Goal: Navigation & Orientation: Find specific page/section

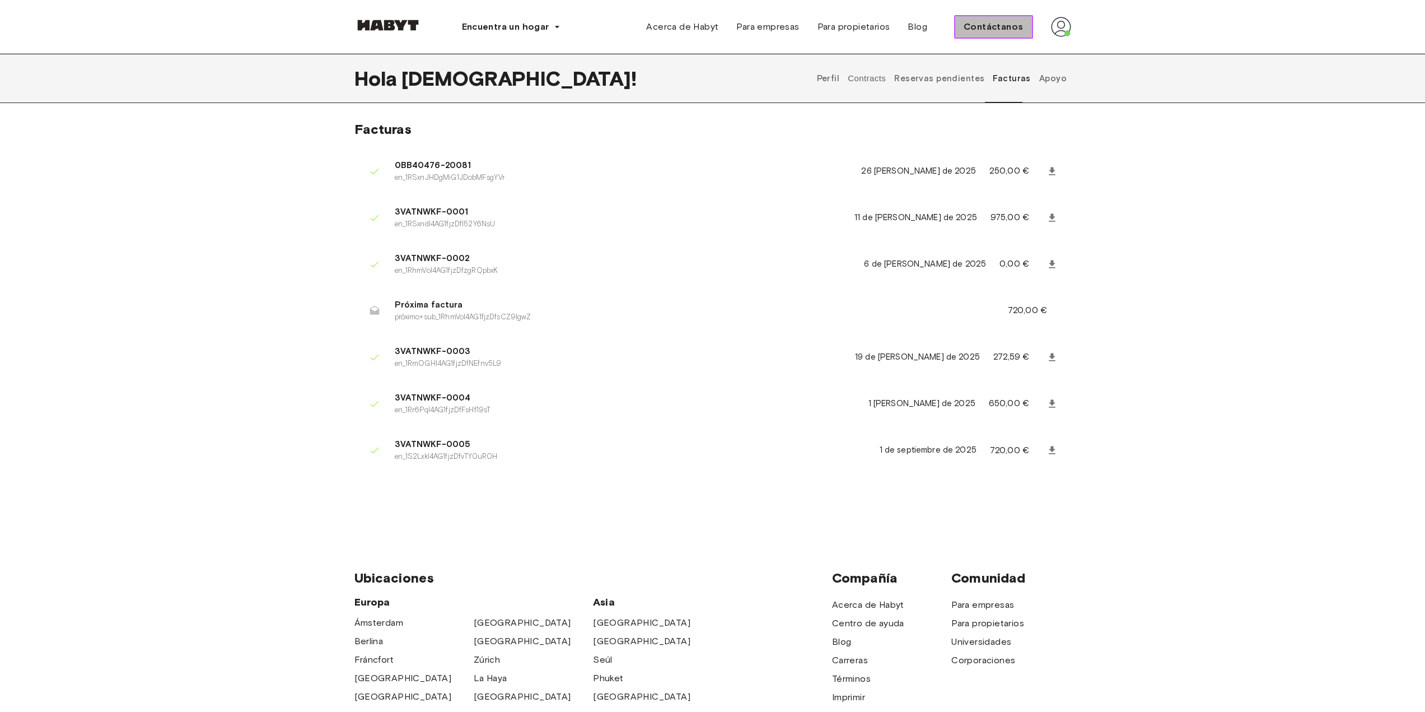
click at [703, 27] on font "Contáctanos" at bounding box center [993, 26] width 59 height 11
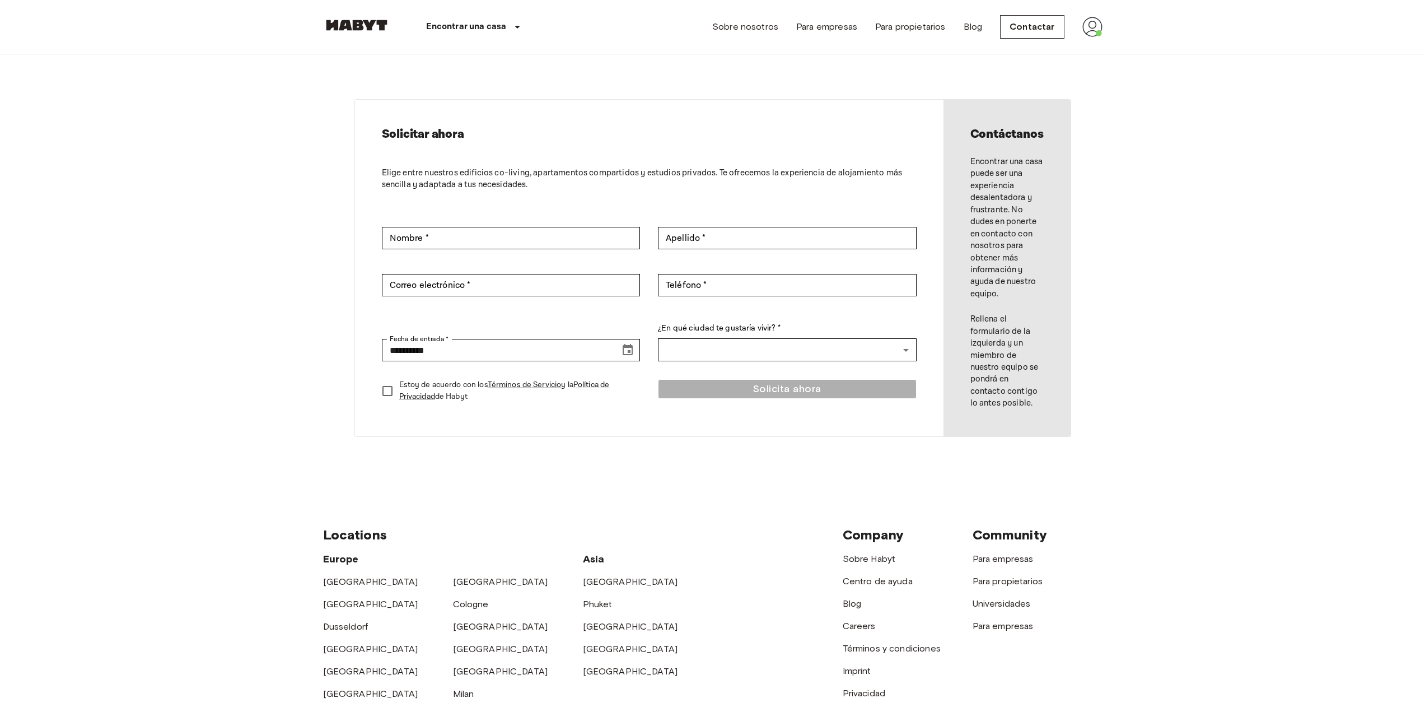
click at [1091, 30] on img at bounding box center [1093, 27] width 20 height 20
click at [1008, 94] on div at bounding box center [717, 356] width 1434 height 712
click at [756, 26] on link "Sobre nosotros" at bounding box center [745, 26] width 66 height 13
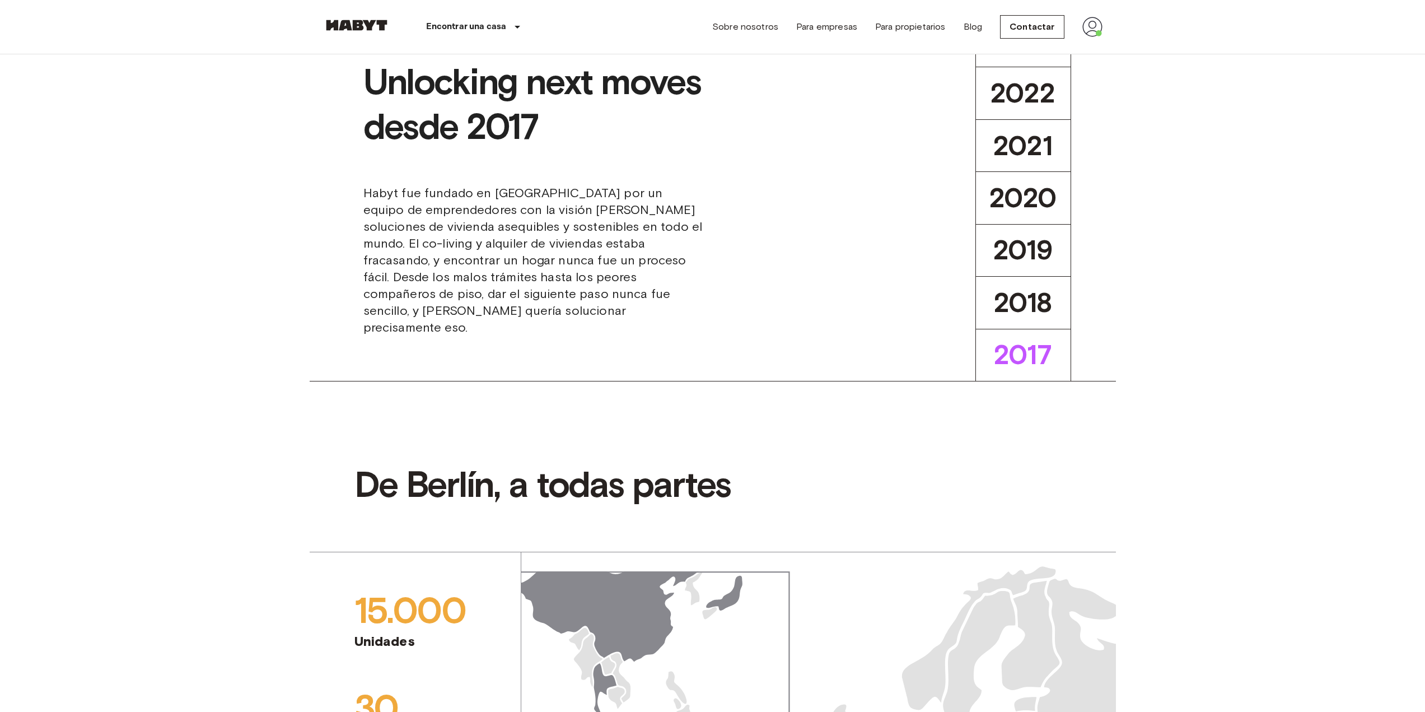
scroll to position [150, 0]
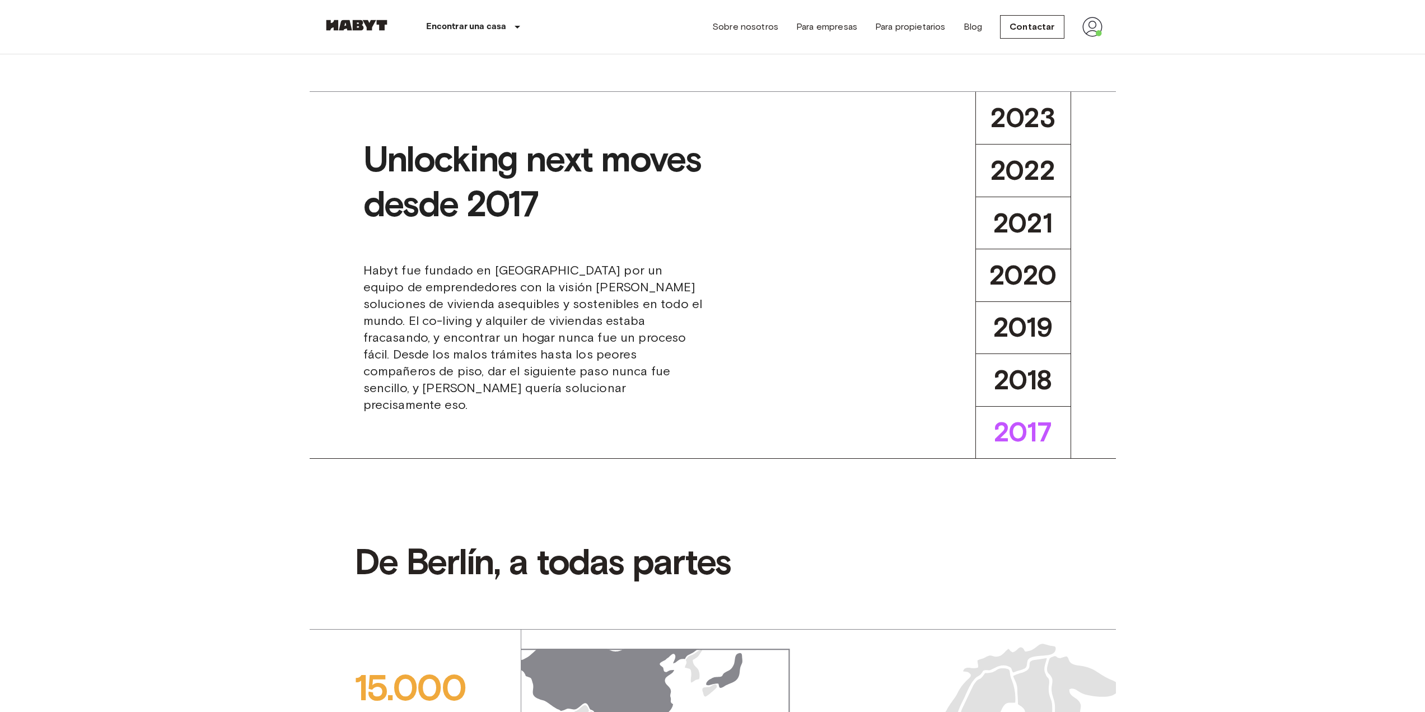
click at [366, 33] on link at bounding box center [356, 27] width 67 height 15
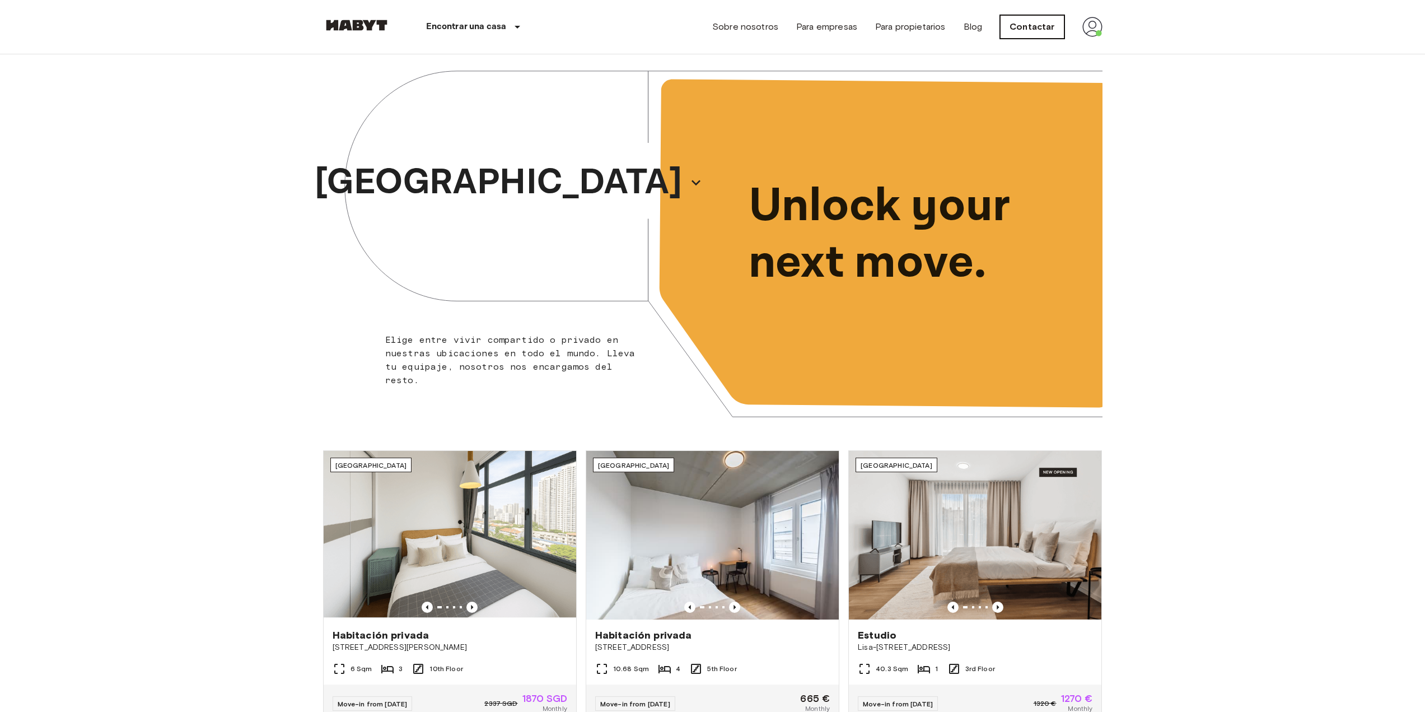
click at [1034, 35] on link "Contactar" at bounding box center [1032, 27] width 64 height 24
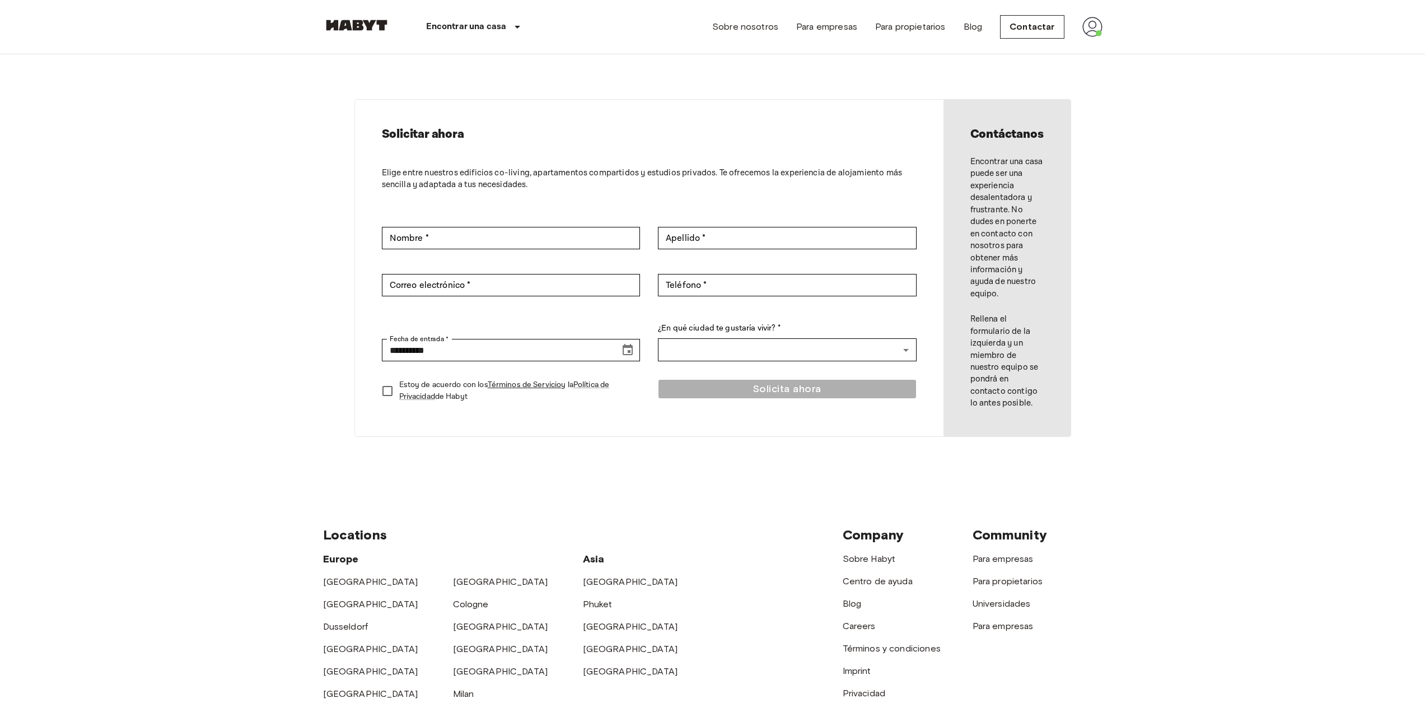
click at [1093, 29] on img at bounding box center [1093, 27] width 20 height 20
click at [1099, 47] on li "Perfil" at bounding box center [1139, 47] width 112 height 20
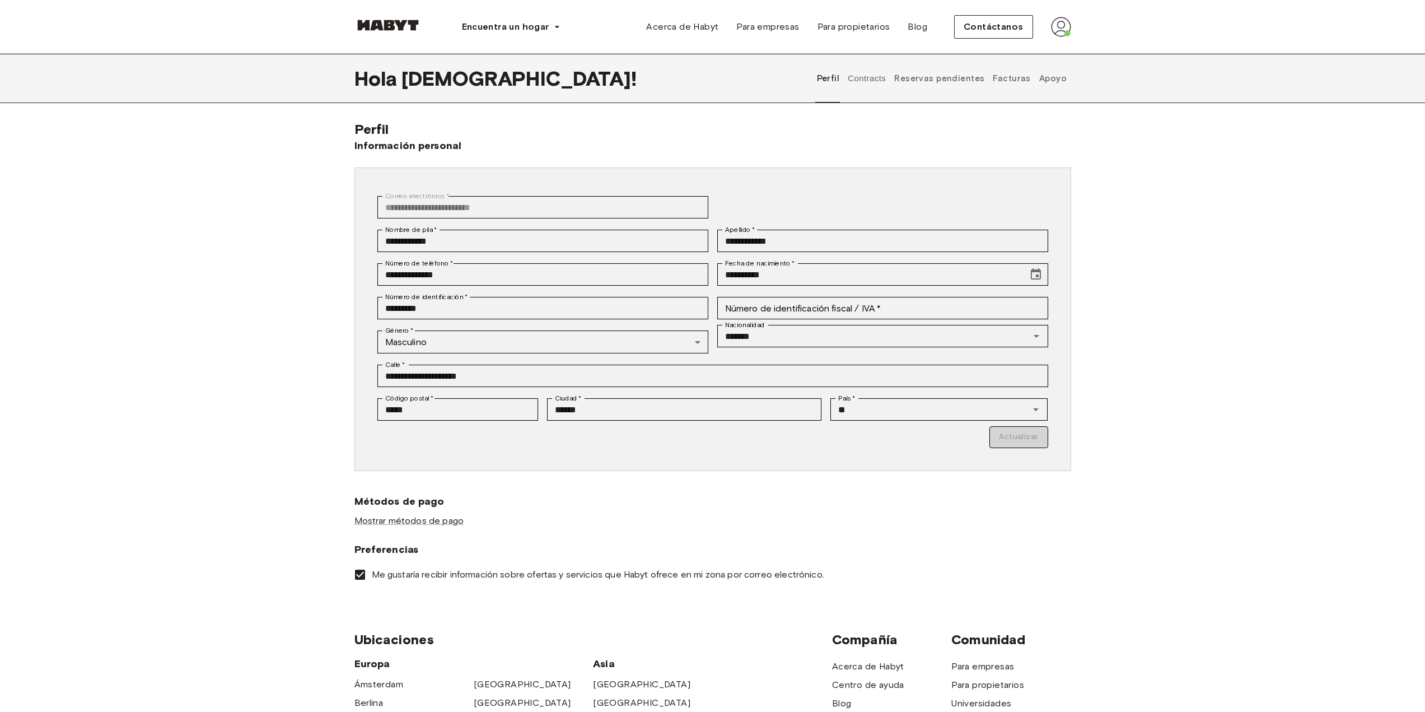
click at [945, 78] on font "Reservas pendientes" at bounding box center [939, 78] width 90 height 10
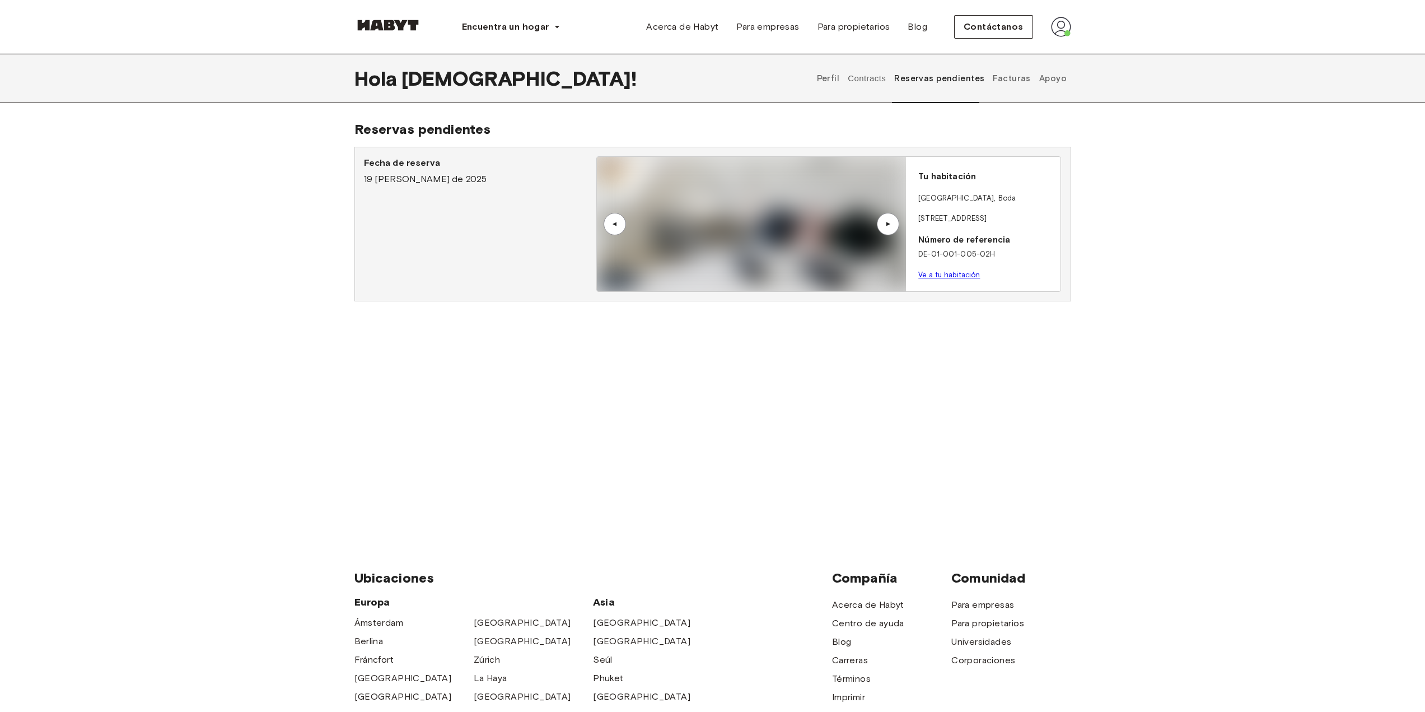
click at [879, 76] on button "Contracts" at bounding box center [867, 78] width 41 height 49
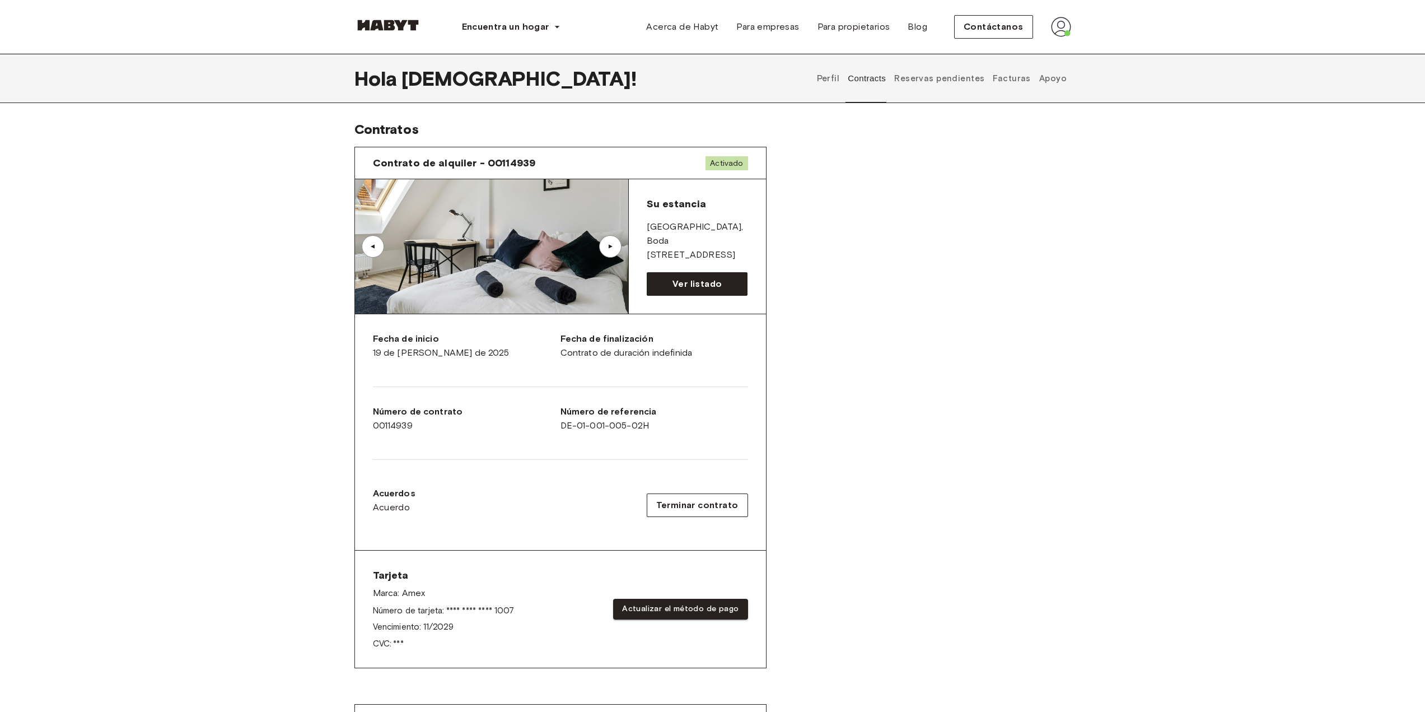
click at [1045, 82] on font "Apoyo" at bounding box center [1053, 78] width 27 height 10
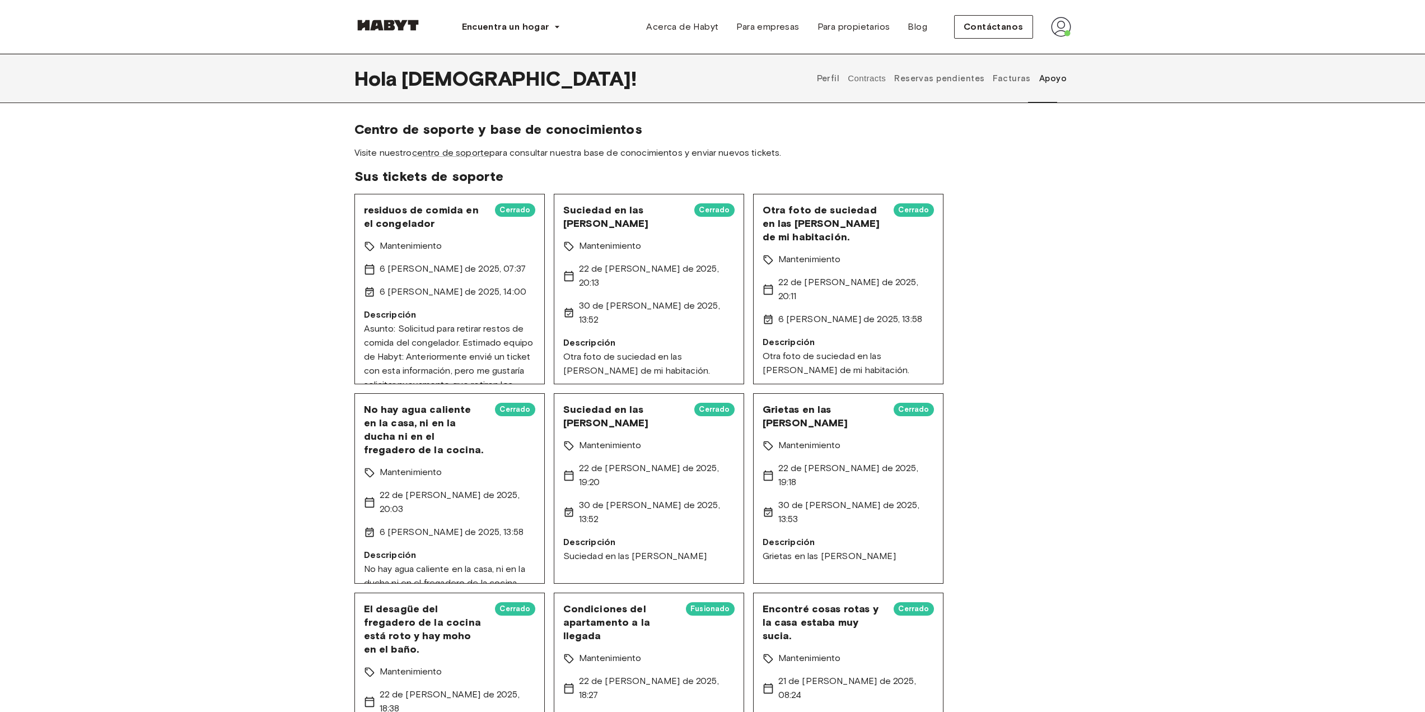
click at [1005, 81] on font "Facturas" at bounding box center [1012, 78] width 38 height 10
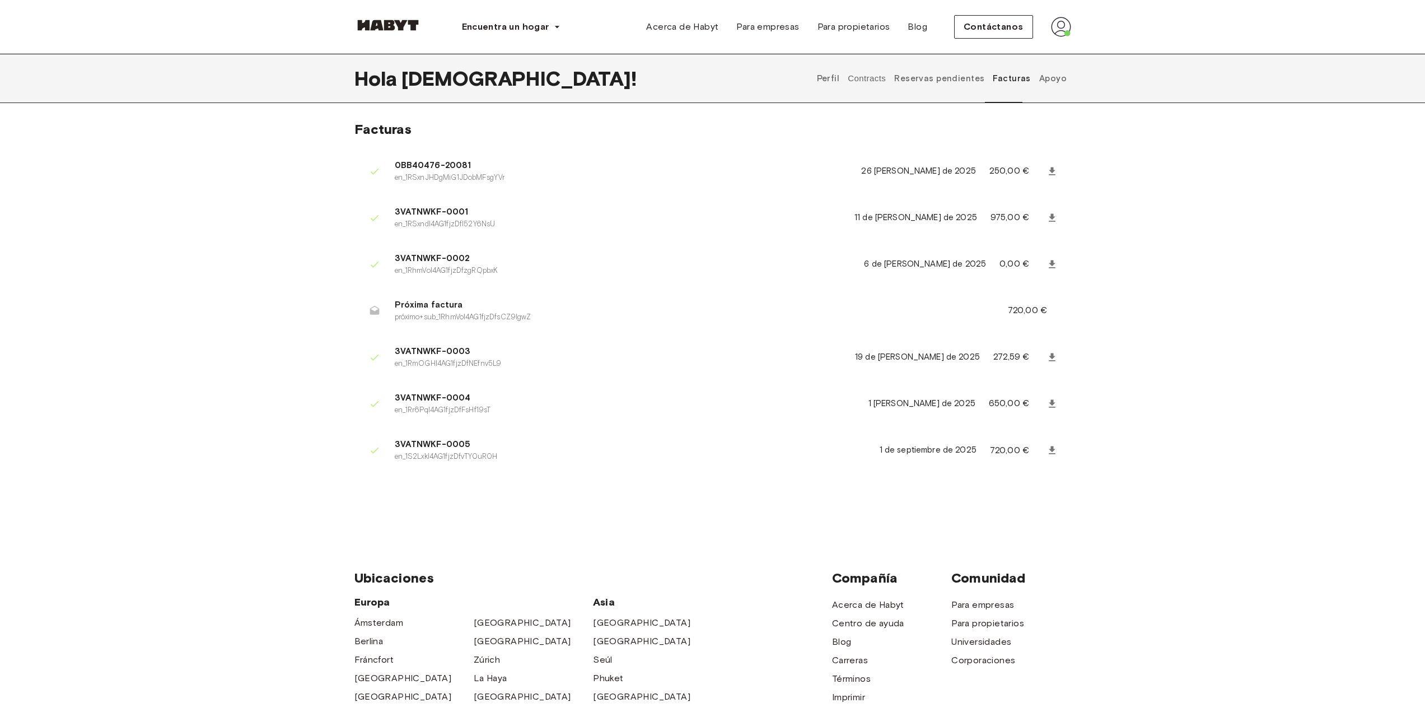
click at [1063, 74] on font "Apoyo" at bounding box center [1053, 78] width 27 height 10
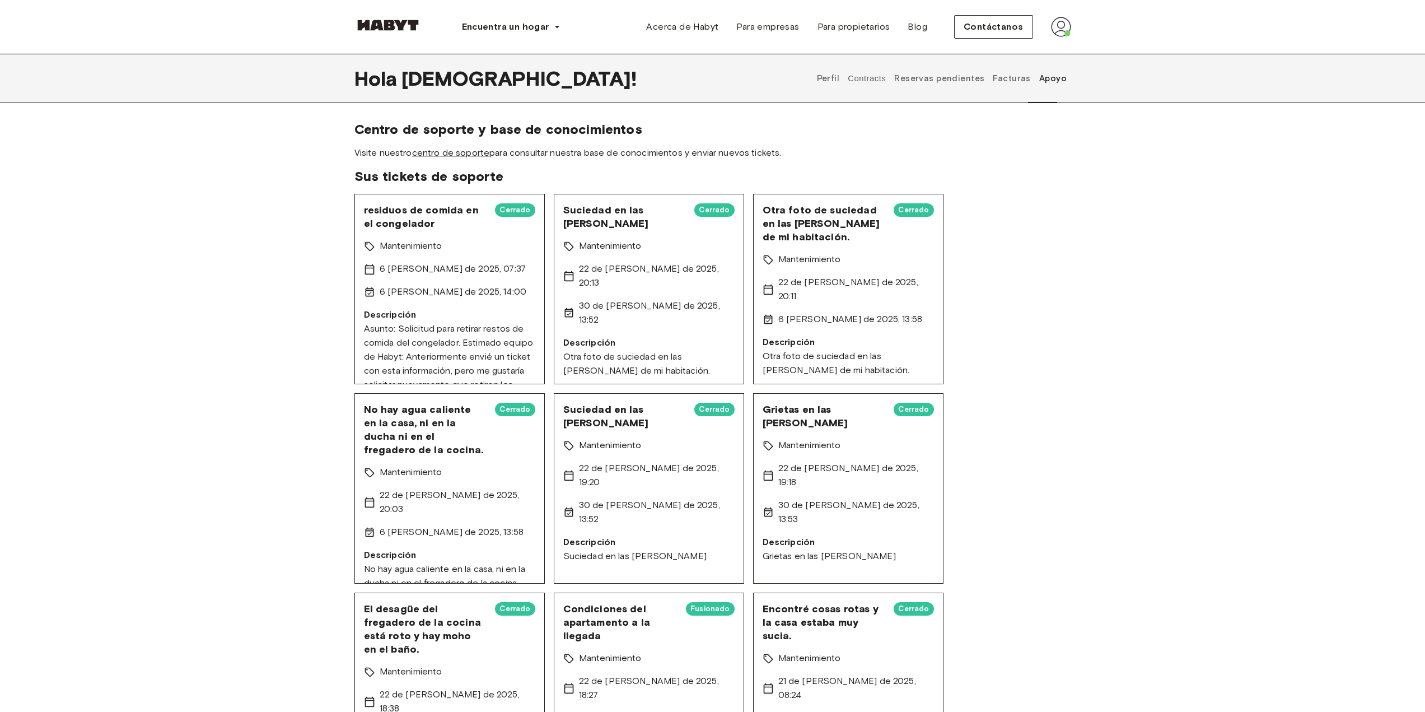
click at [875, 80] on button "Contracts" at bounding box center [867, 78] width 41 height 49
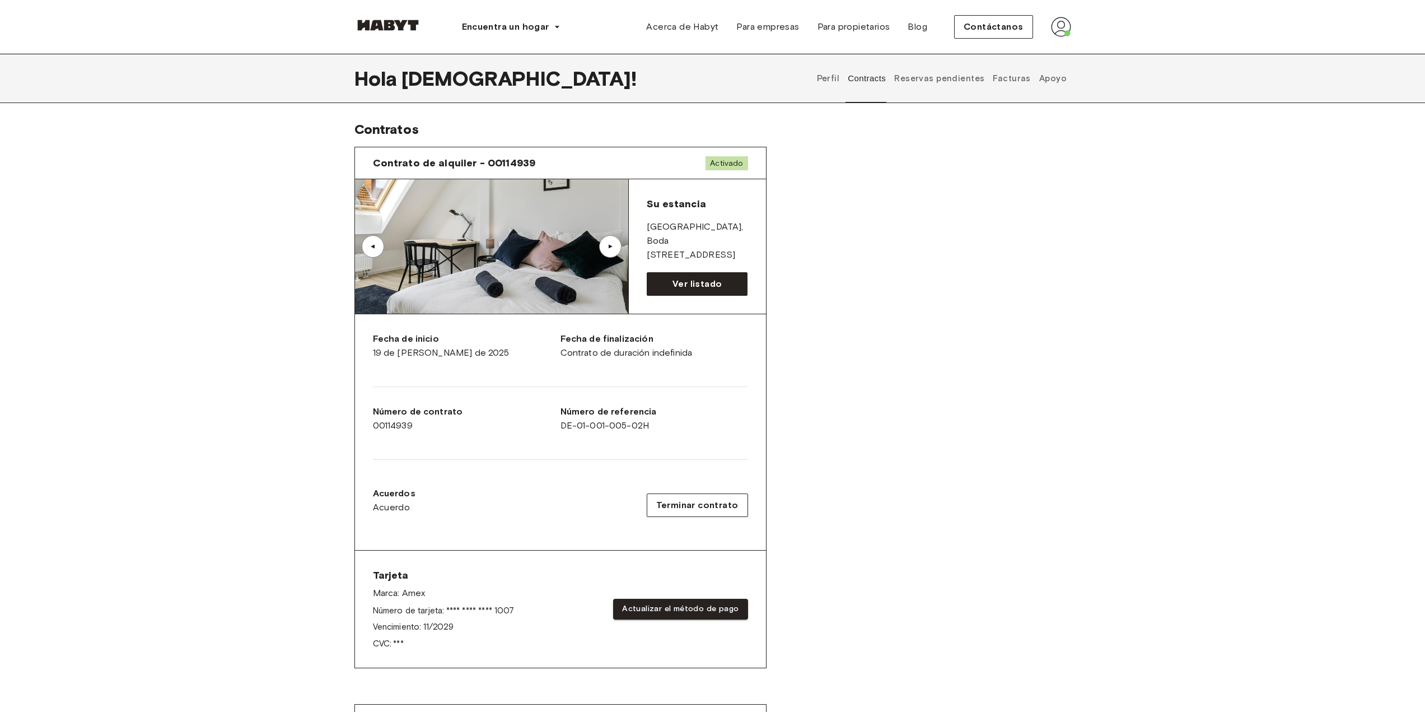
click at [947, 78] on font "Reservas pendientes" at bounding box center [939, 78] width 90 height 10
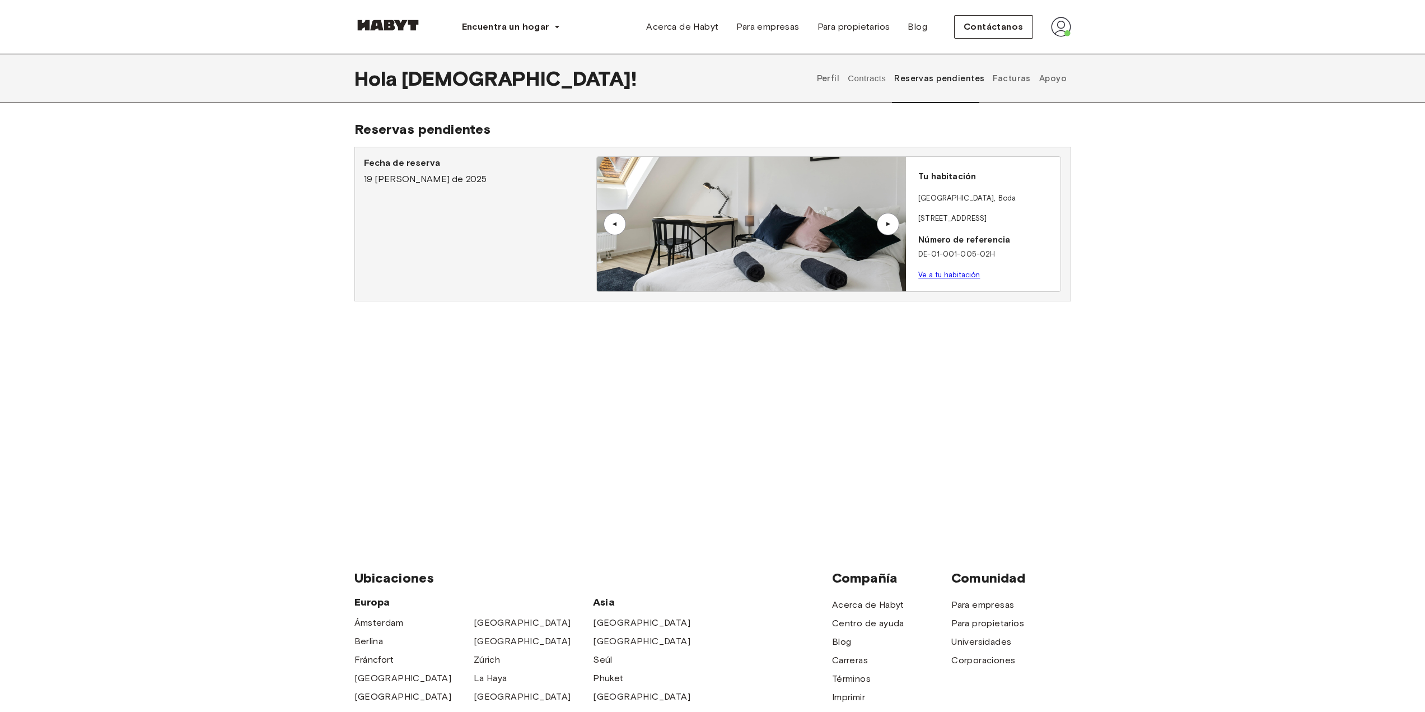
click at [834, 77] on font "Perfil" at bounding box center [828, 78] width 23 height 10
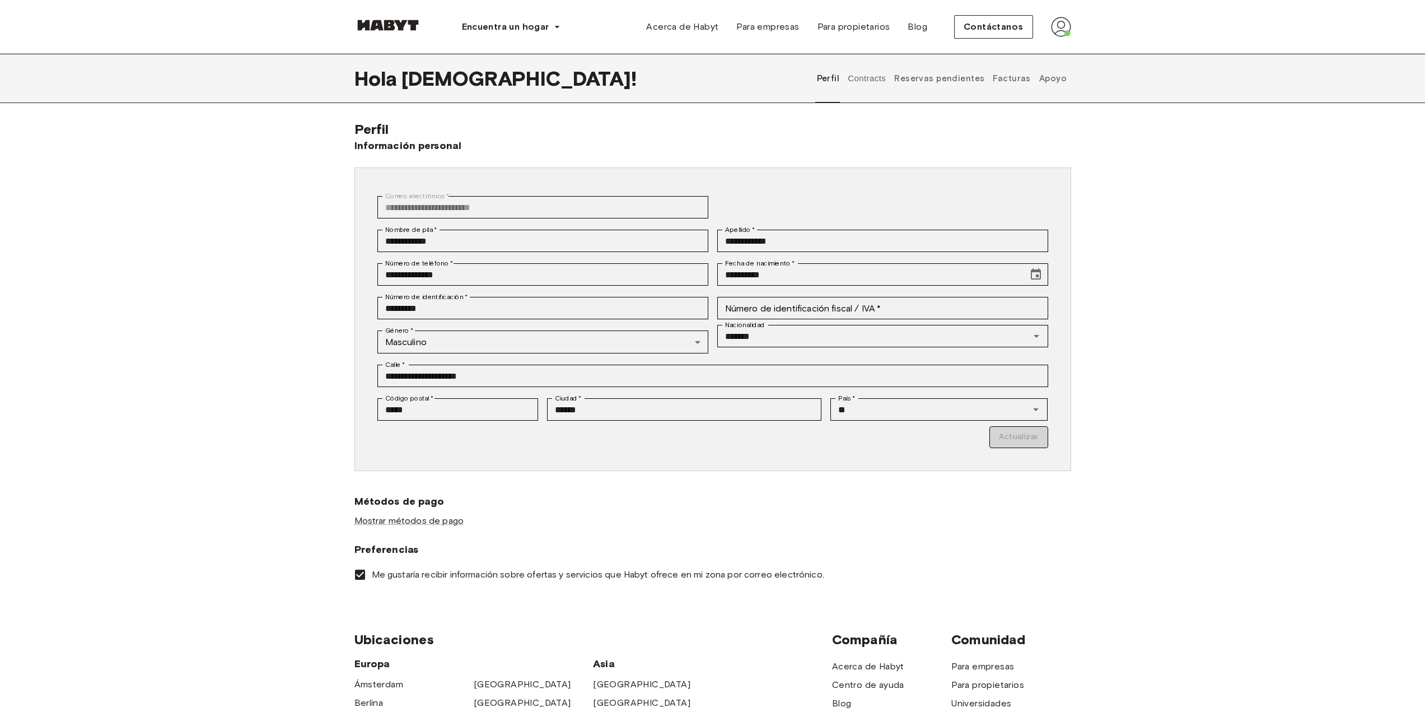
click at [886, 78] on button "Contracts" at bounding box center [867, 78] width 41 height 49
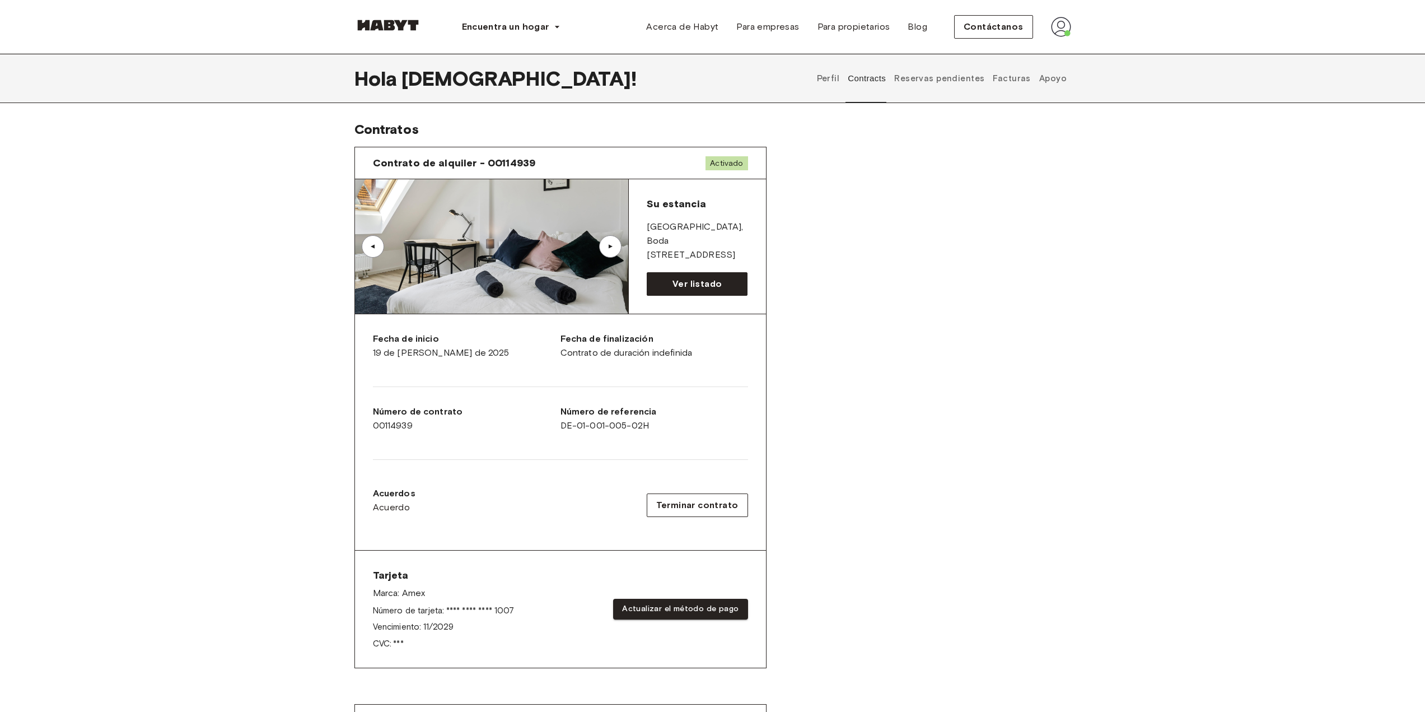
click at [1006, 78] on font "Facturas" at bounding box center [1012, 78] width 38 height 10
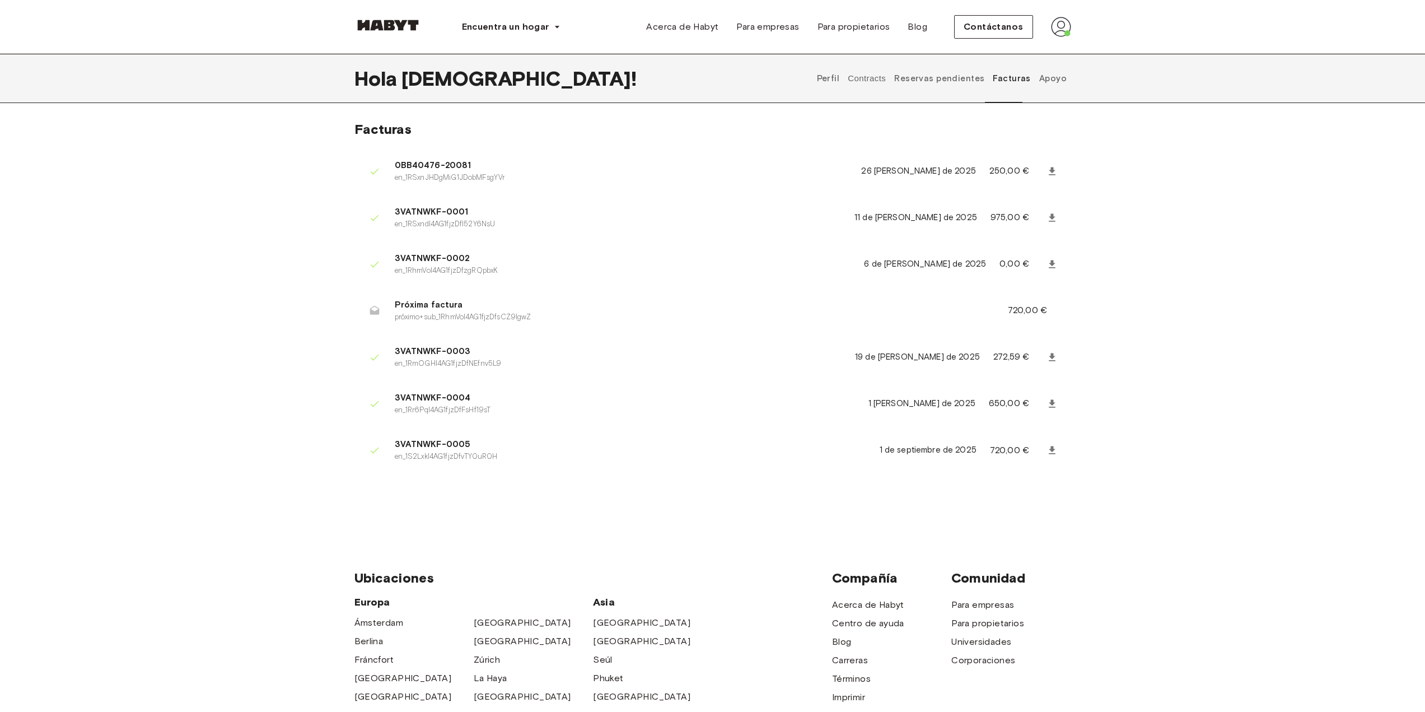
click at [1047, 76] on font "Apoyo" at bounding box center [1053, 78] width 27 height 10
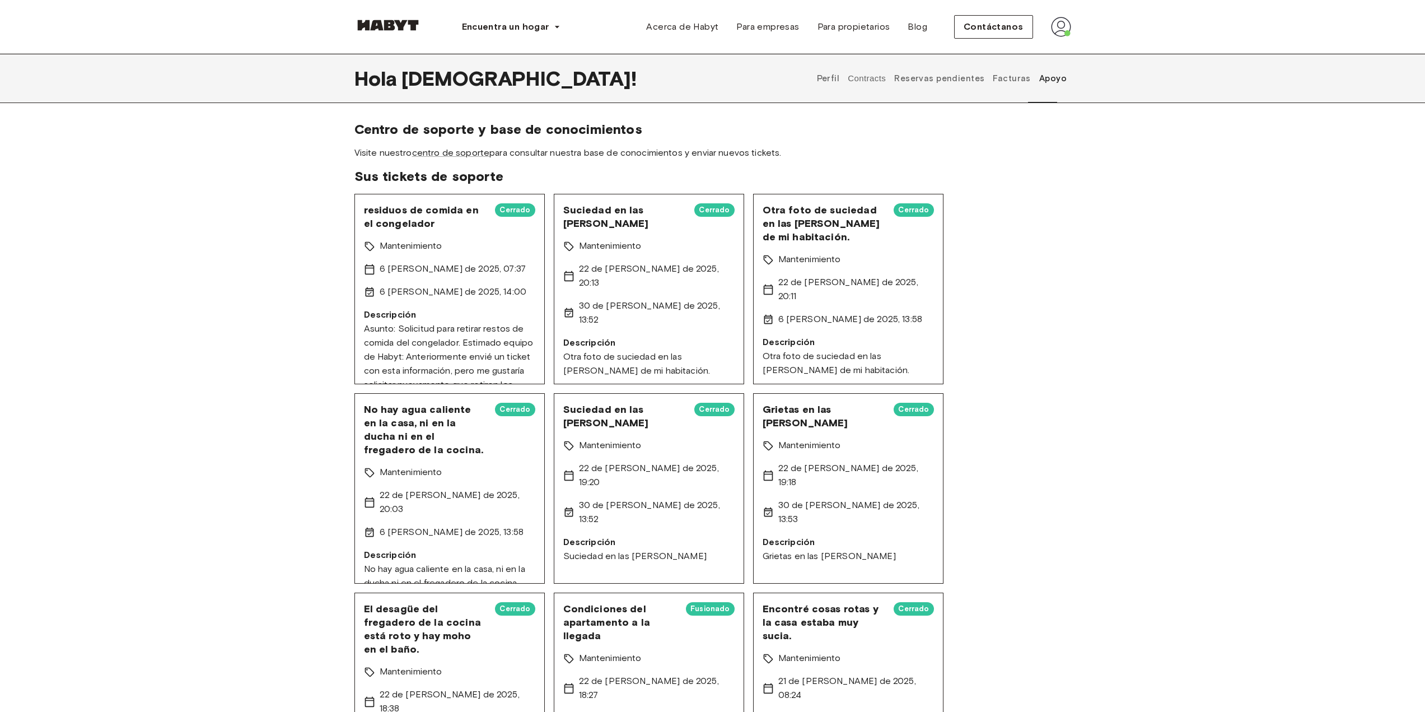
click at [875, 82] on button "Contracts" at bounding box center [867, 78] width 41 height 49
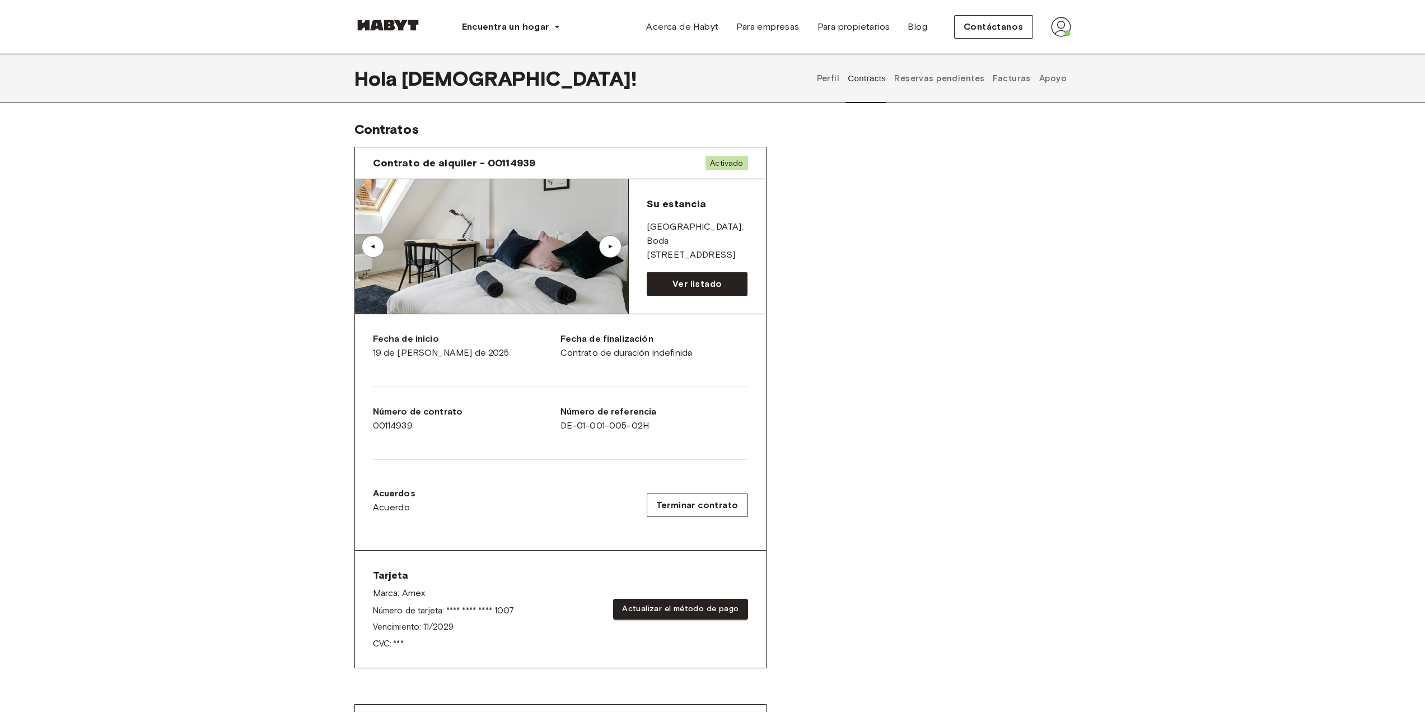
click at [944, 80] on font "Reservas pendientes" at bounding box center [939, 78] width 90 height 10
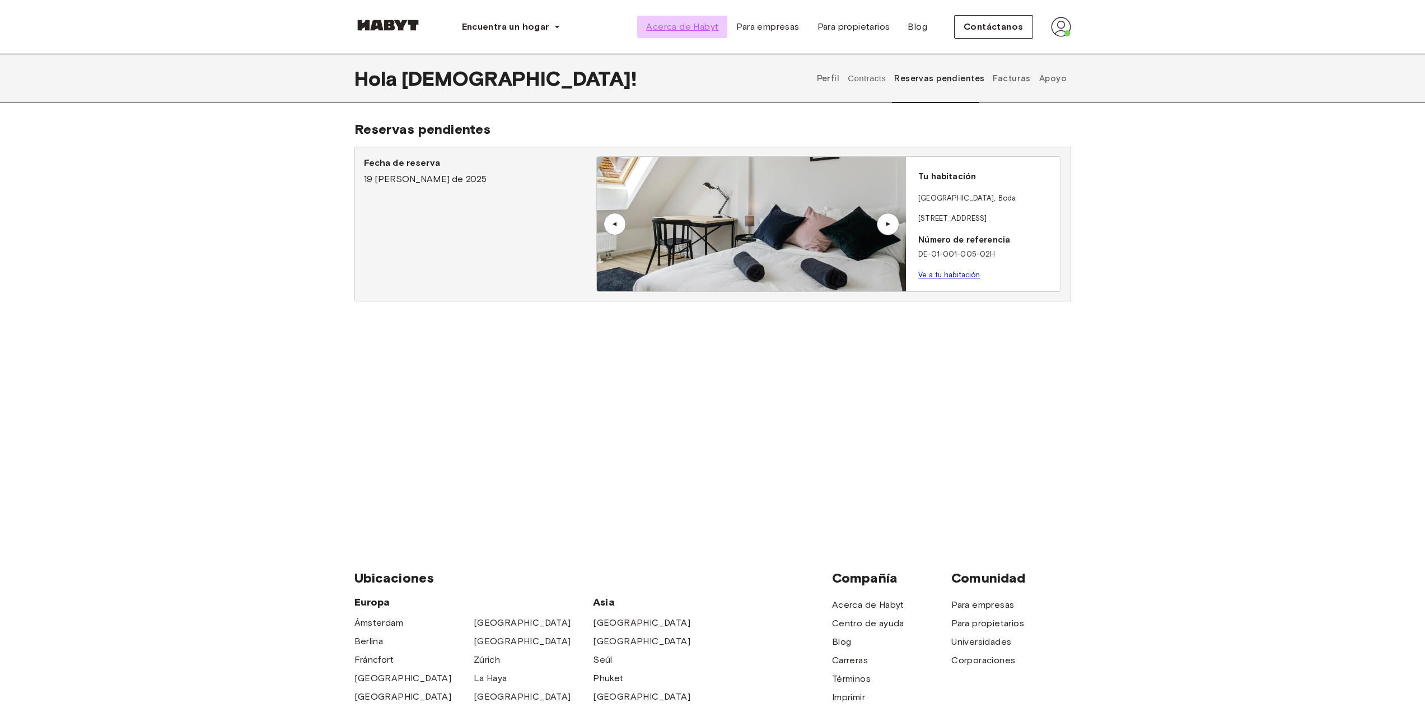
click at [686, 34] on link "Acerca de Habyt" at bounding box center [682, 27] width 90 height 22
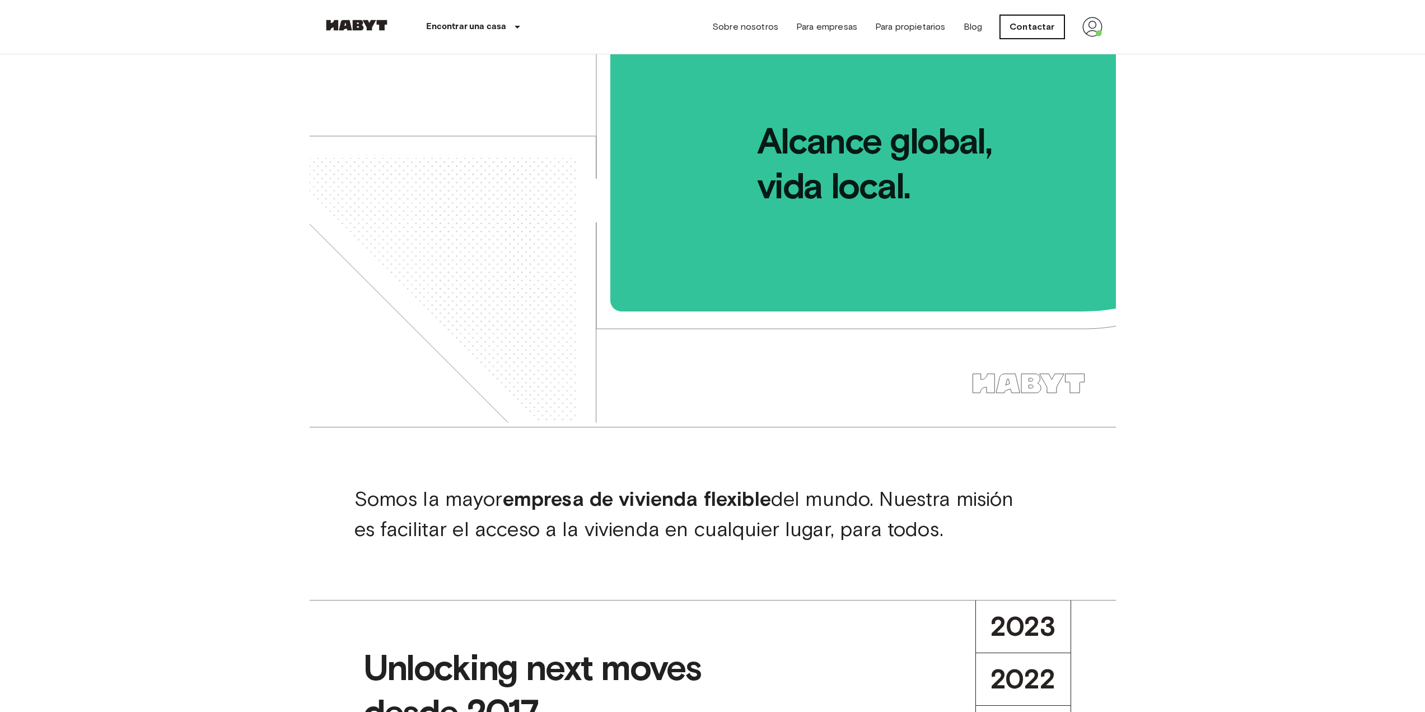
click at [1051, 33] on link "Contactar" at bounding box center [1032, 27] width 64 height 24
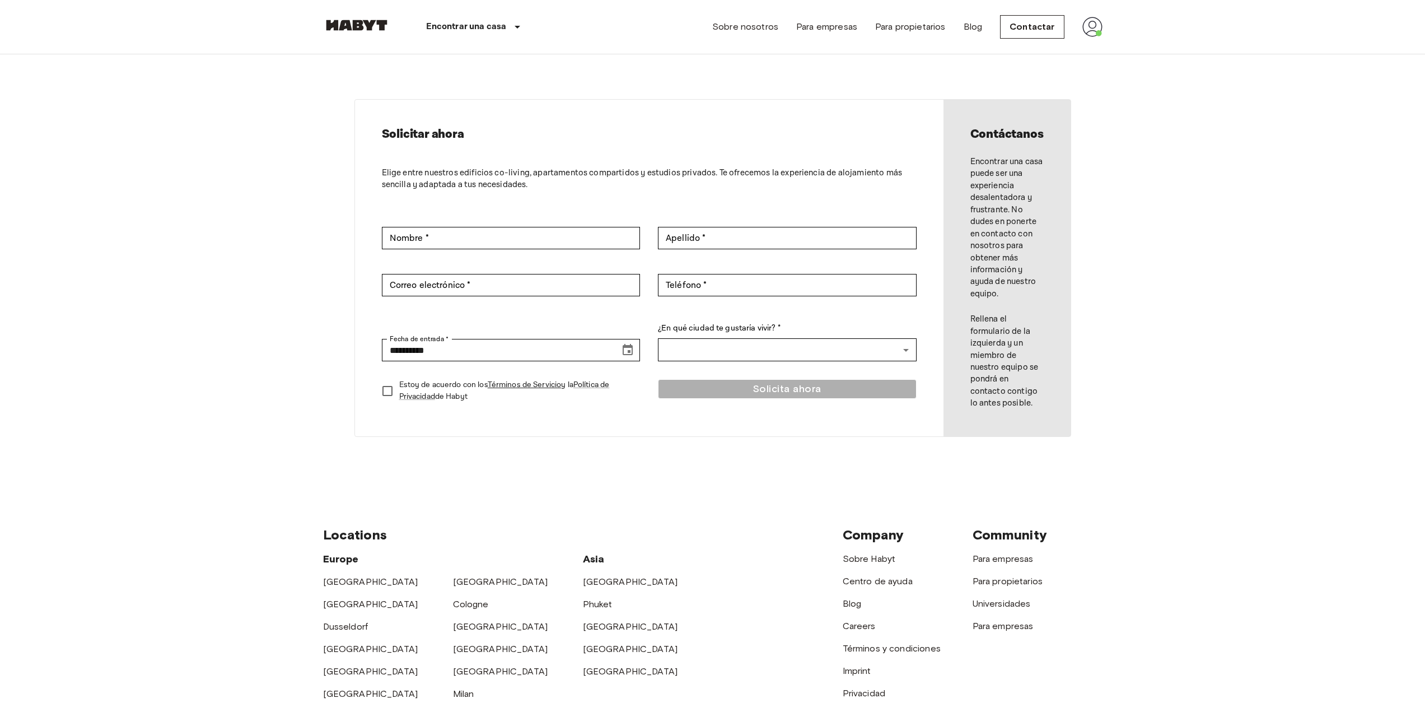
click at [1093, 29] on img at bounding box center [1093, 27] width 20 height 20
click at [1094, 42] on li "Perfil" at bounding box center [1139, 47] width 112 height 20
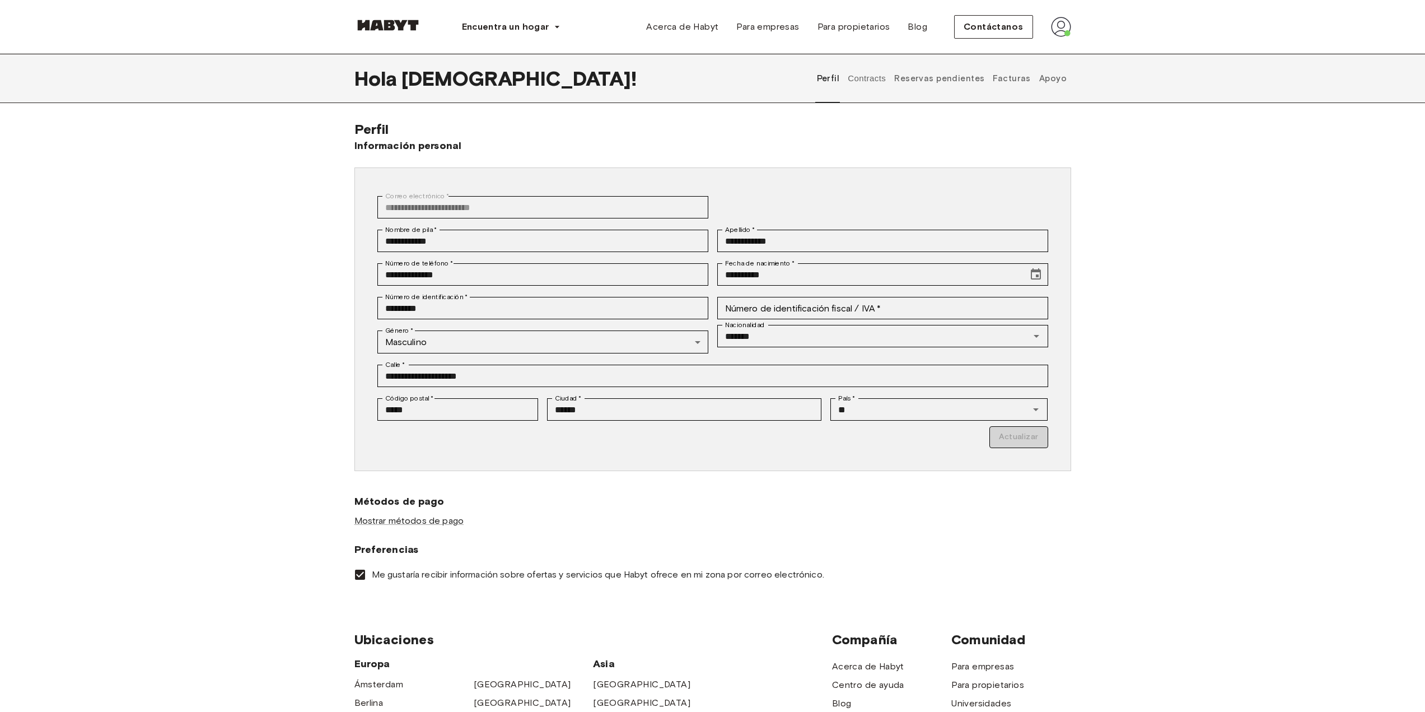
click at [875, 83] on button "Contracts" at bounding box center [867, 78] width 41 height 49
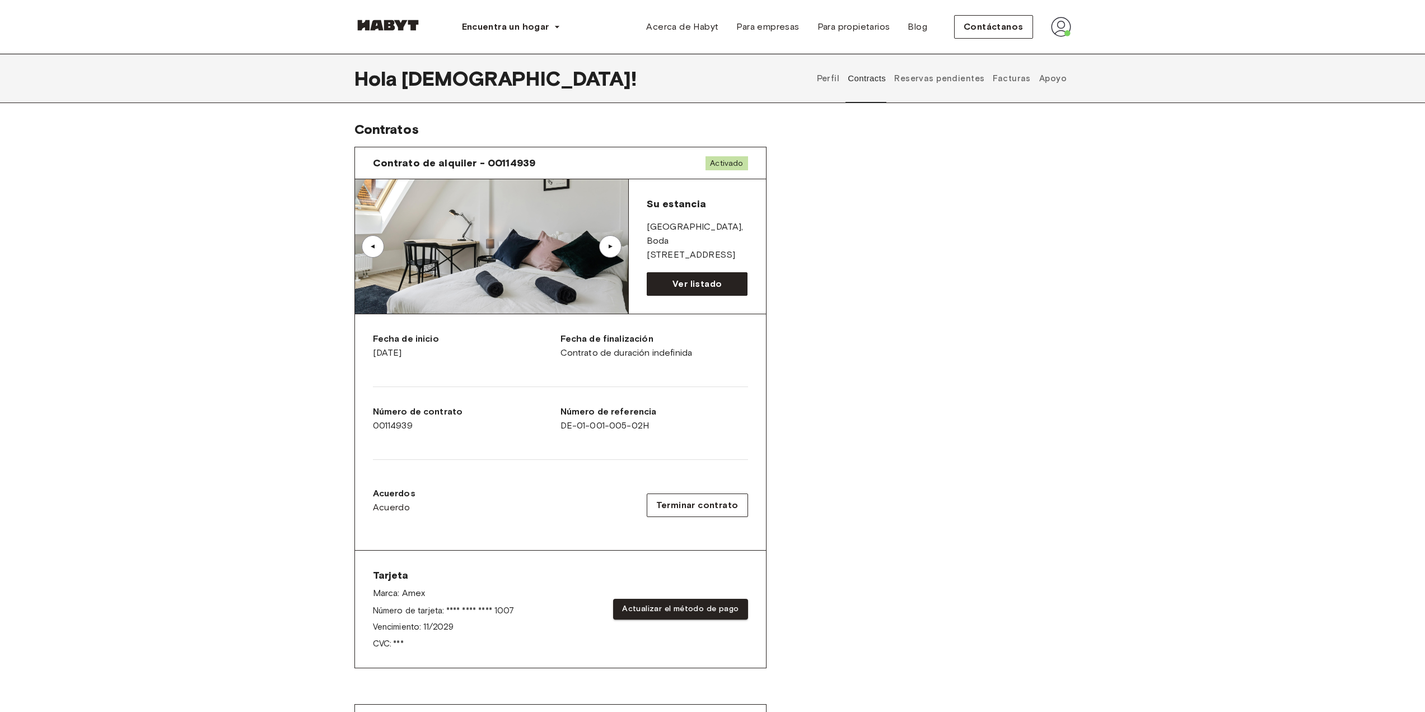
click at [837, 82] on font "Perfil" at bounding box center [828, 78] width 23 height 10
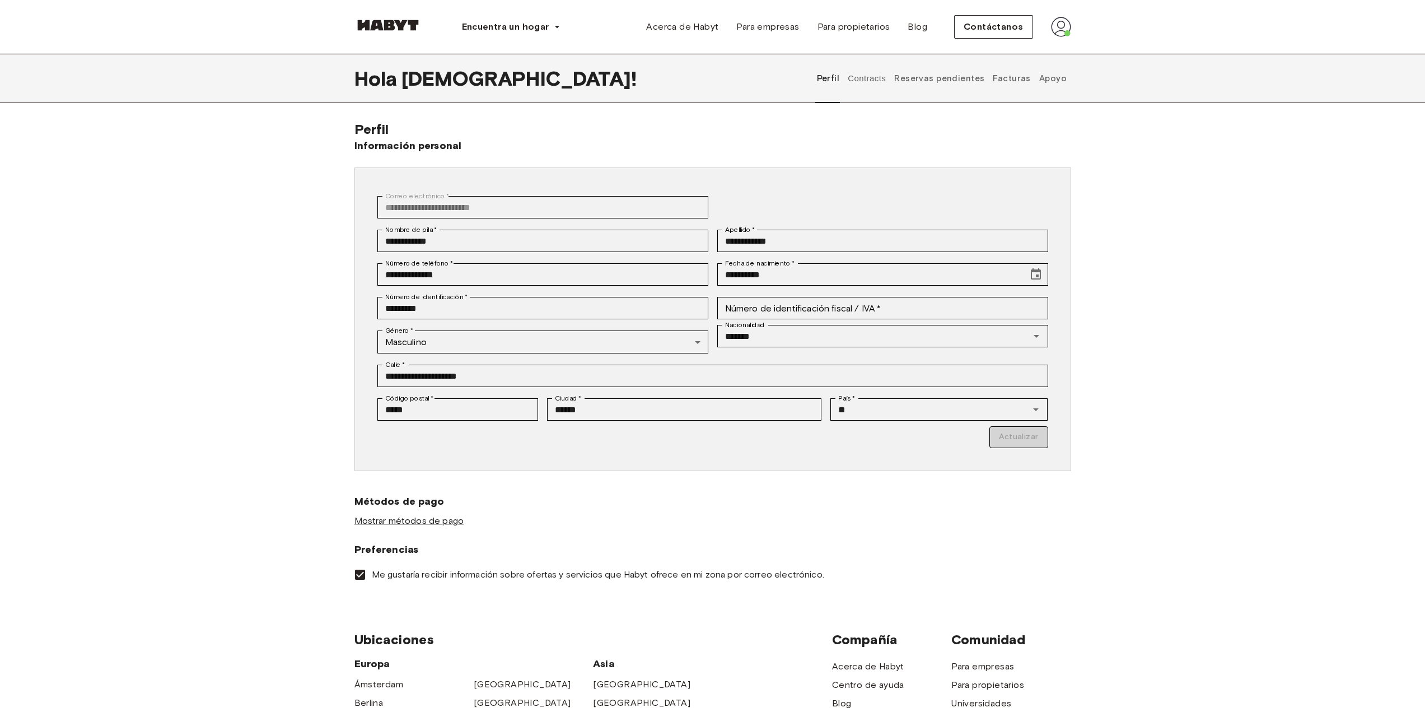
click at [938, 90] on button "Reservas pendientes" at bounding box center [939, 78] width 93 height 49
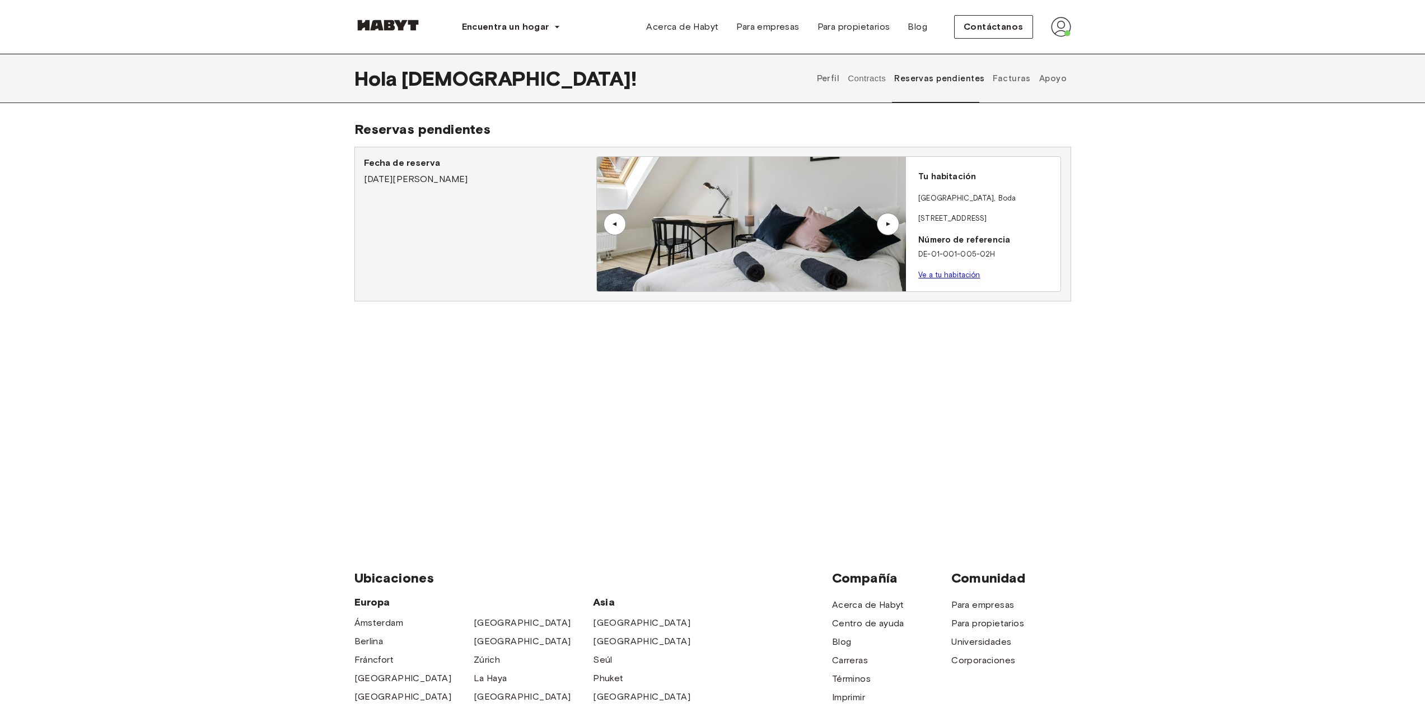
click at [1016, 81] on font "Facturas" at bounding box center [1012, 78] width 38 height 10
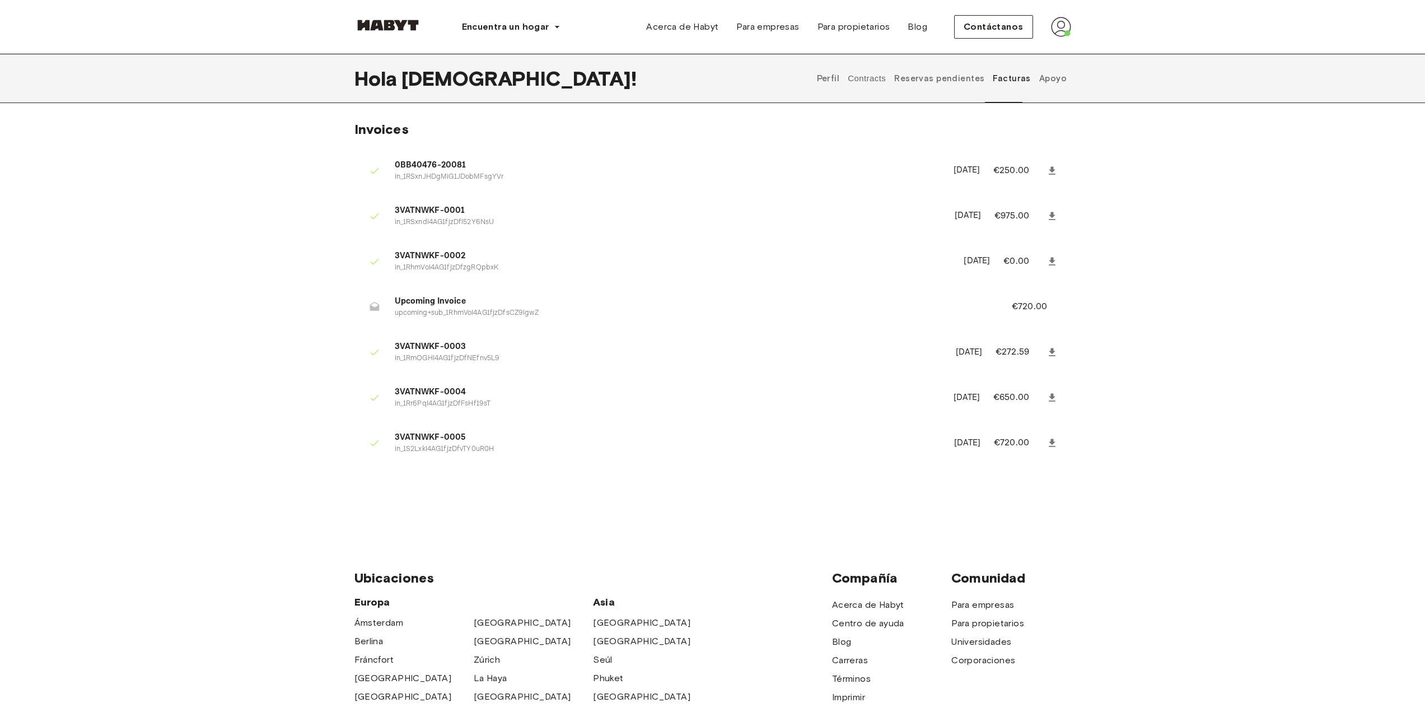
click at [1056, 80] on font "Apoyo" at bounding box center [1053, 78] width 27 height 10
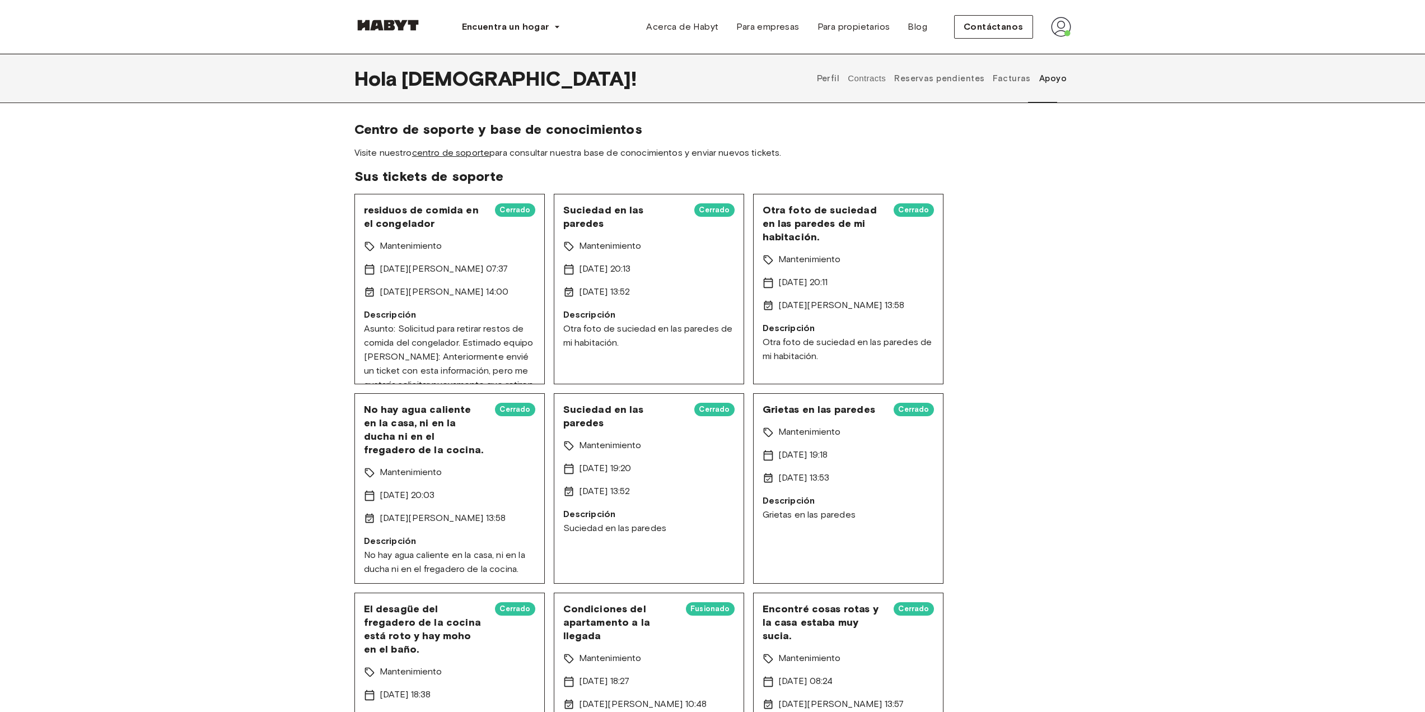
click at [457, 155] on font "centro de soporte" at bounding box center [451, 152] width 78 height 11
